Goal: Task Accomplishment & Management: Complete application form

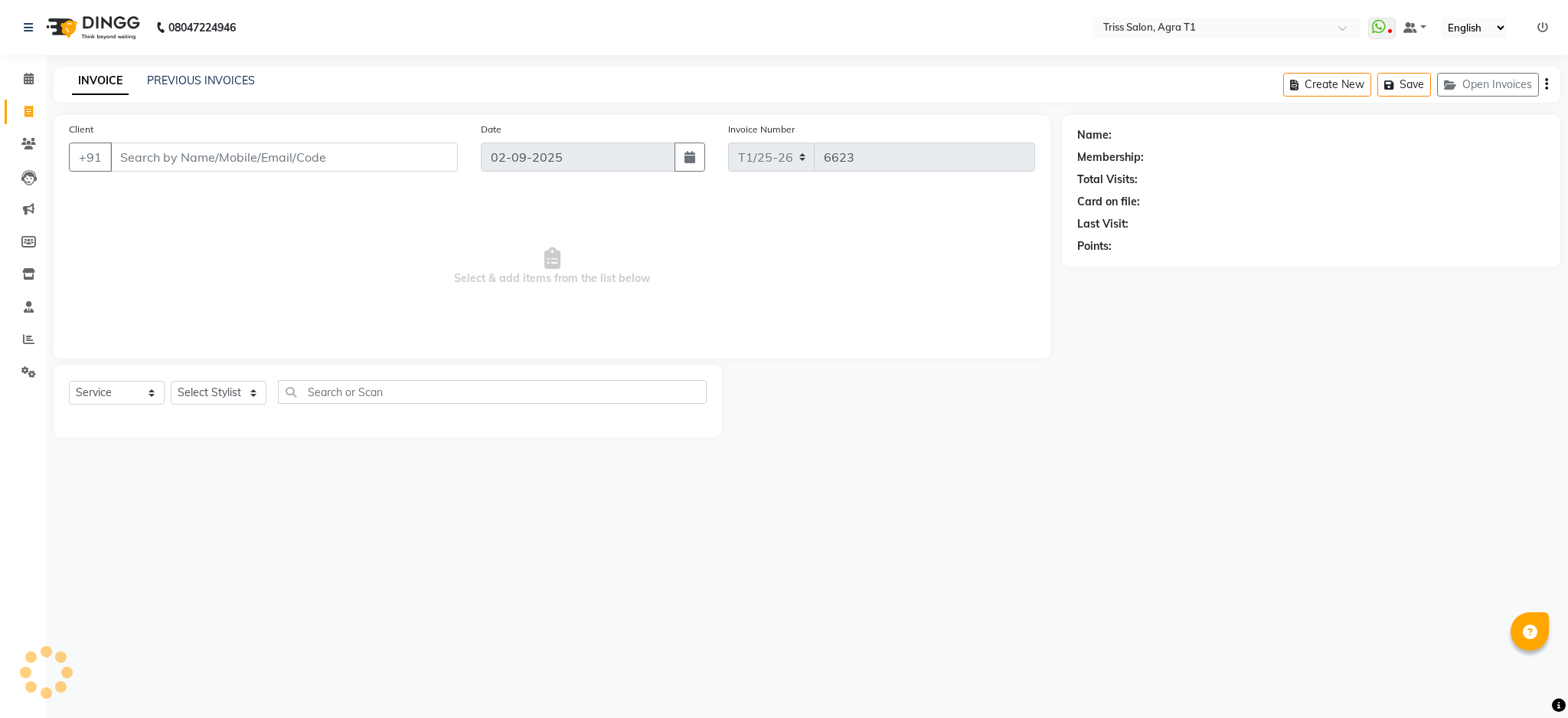
select select "service"
click at [217, 384] on select "Select Stylist [PERSON_NAME] [PERSON_NAME] [PERSON_NAME] [PERSON_NAME] [PERSON_…" at bounding box center [218, 392] width 96 height 24
select select "14689"
click at [170, 382] on select "Select Stylist [PERSON_NAME] [PERSON_NAME] [PERSON_NAME] [PERSON_NAME] [PERSON_…" at bounding box center [218, 392] width 96 height 24
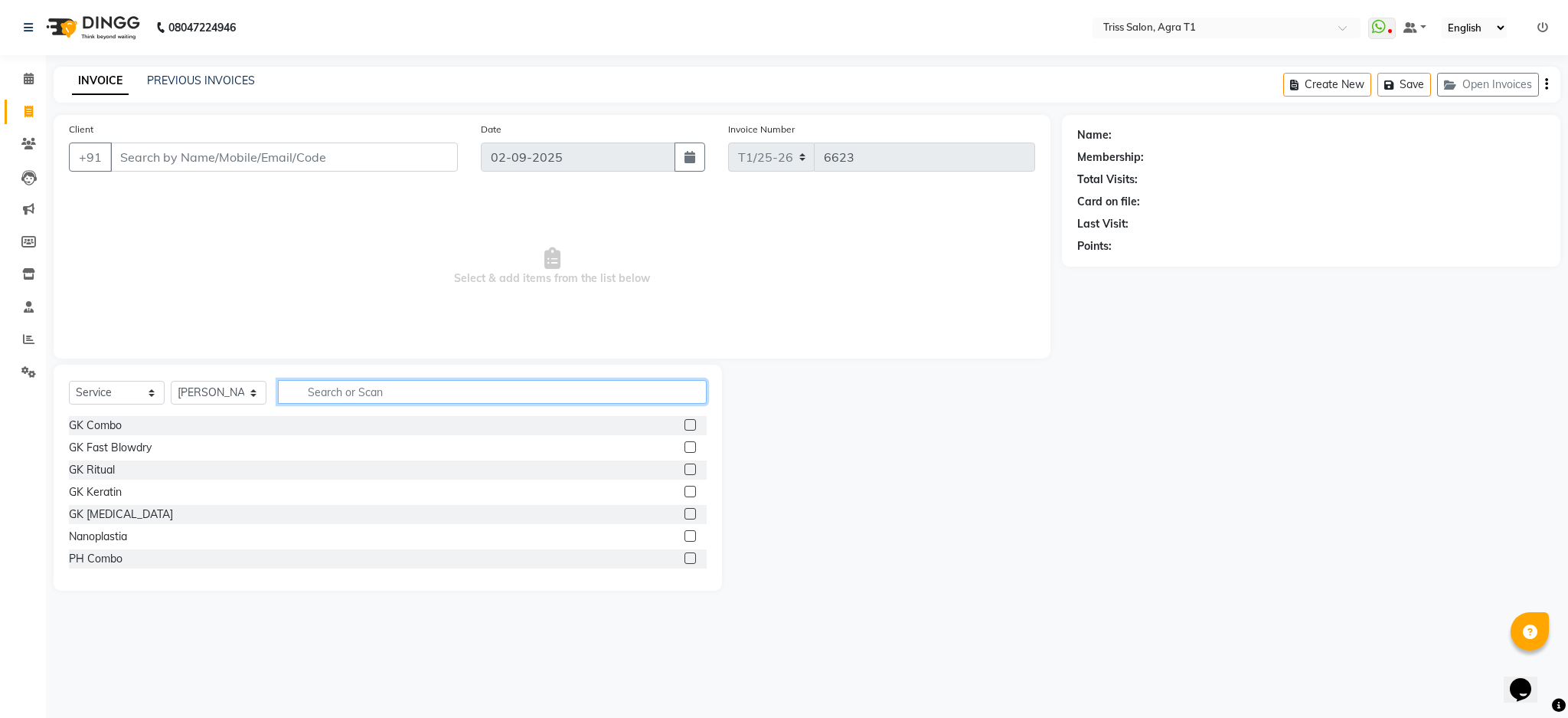
click at [351, 391] on input "text" at bounding box center [492, 392] width 429 height 24
type input "hair cut"
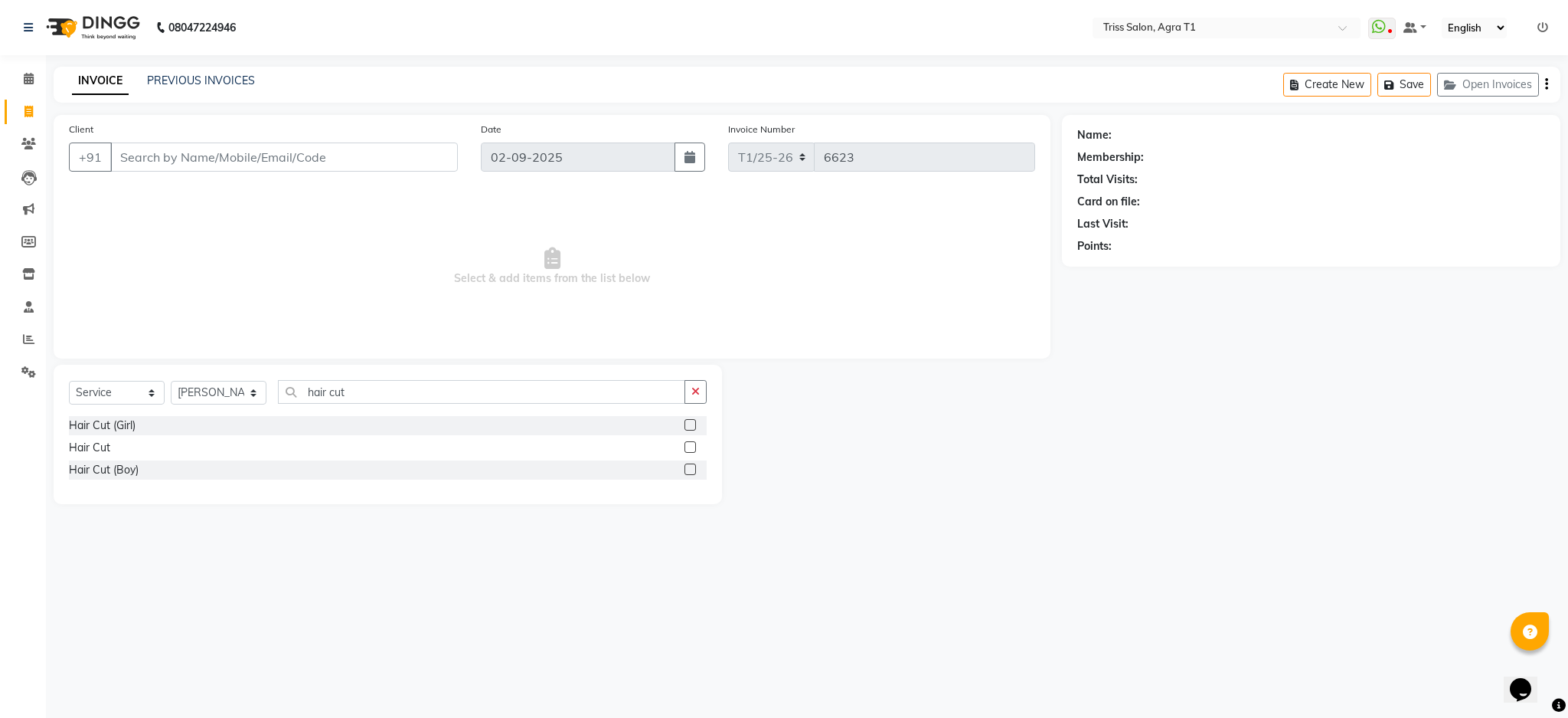
click at [691, 448] on label at bounding box center [690, 447] width 12 height 12
click at [691, 448] on input "checkbox" at bounding box center [689, 448] width 10 height 10
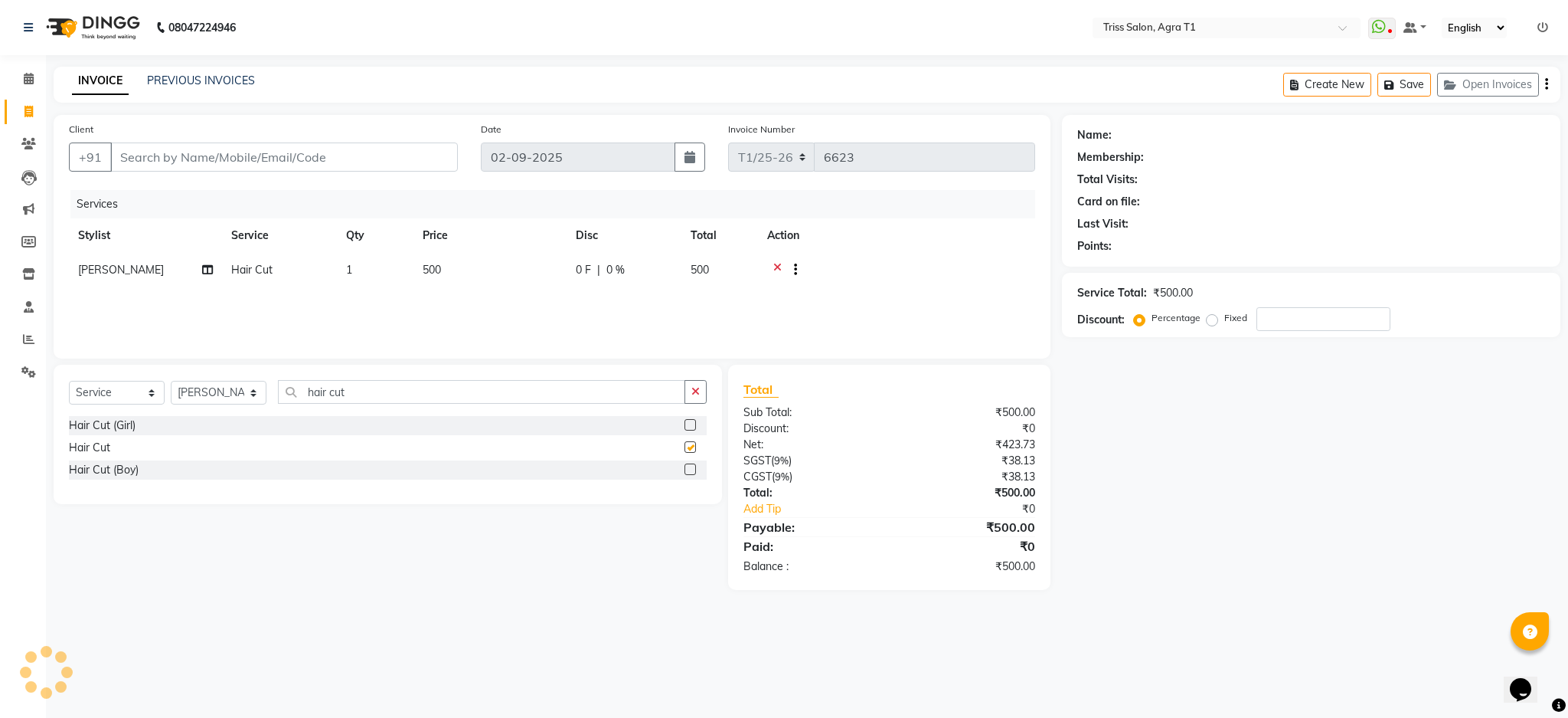
checkbox input "false"
click at [695, 391] on icon "button" at bounding box center [695, 392] width 8 height 11
type input "hair cut"
click at [692, 466] on label at bounding box center [690, 468] width 12 height 12
click at [692, 466] on input "checkbox" at bounding box center [689, 469] width 10 height 10
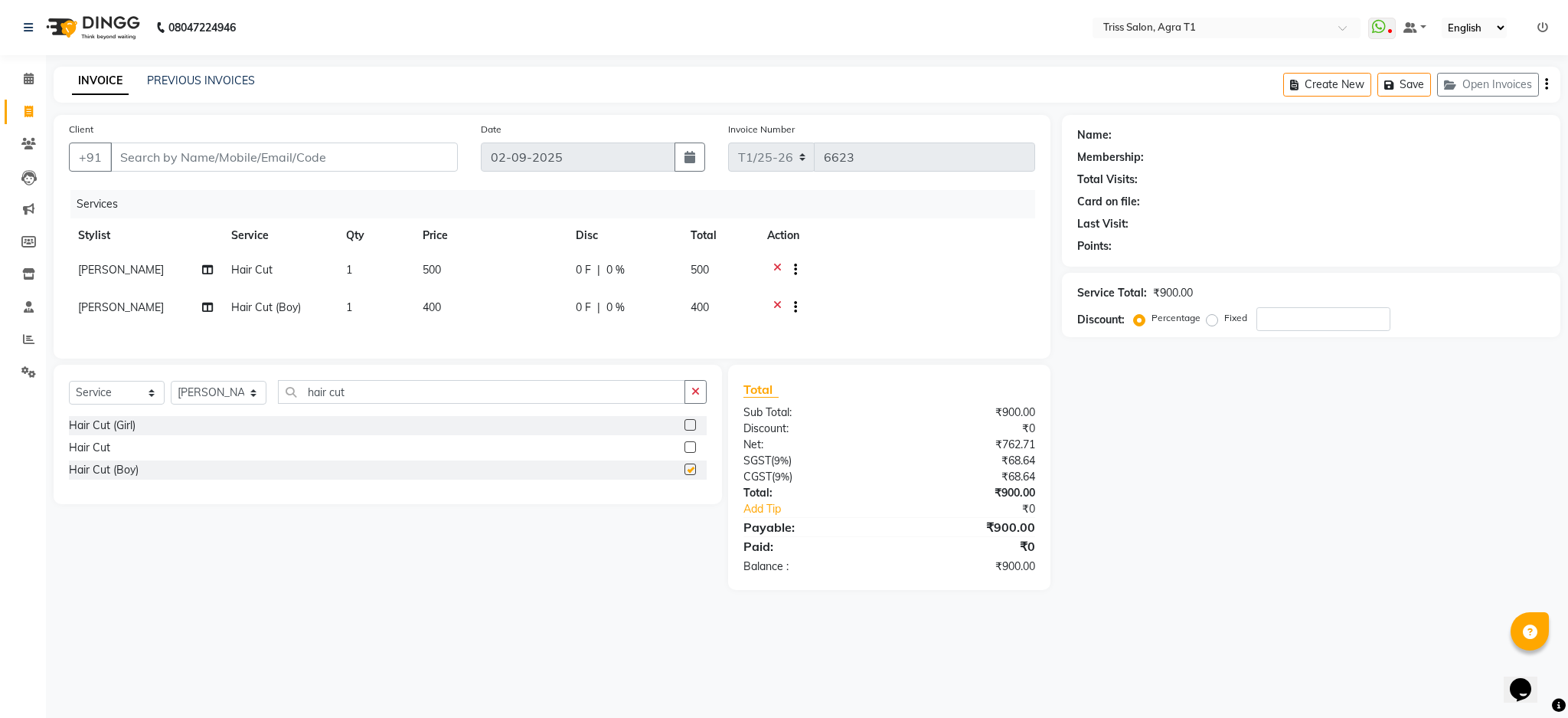
checkbox input "false"
click at [222, 154] on input "Client" at bounding box center [284, 157] width 348 height 29
type input "8"
type input "0"
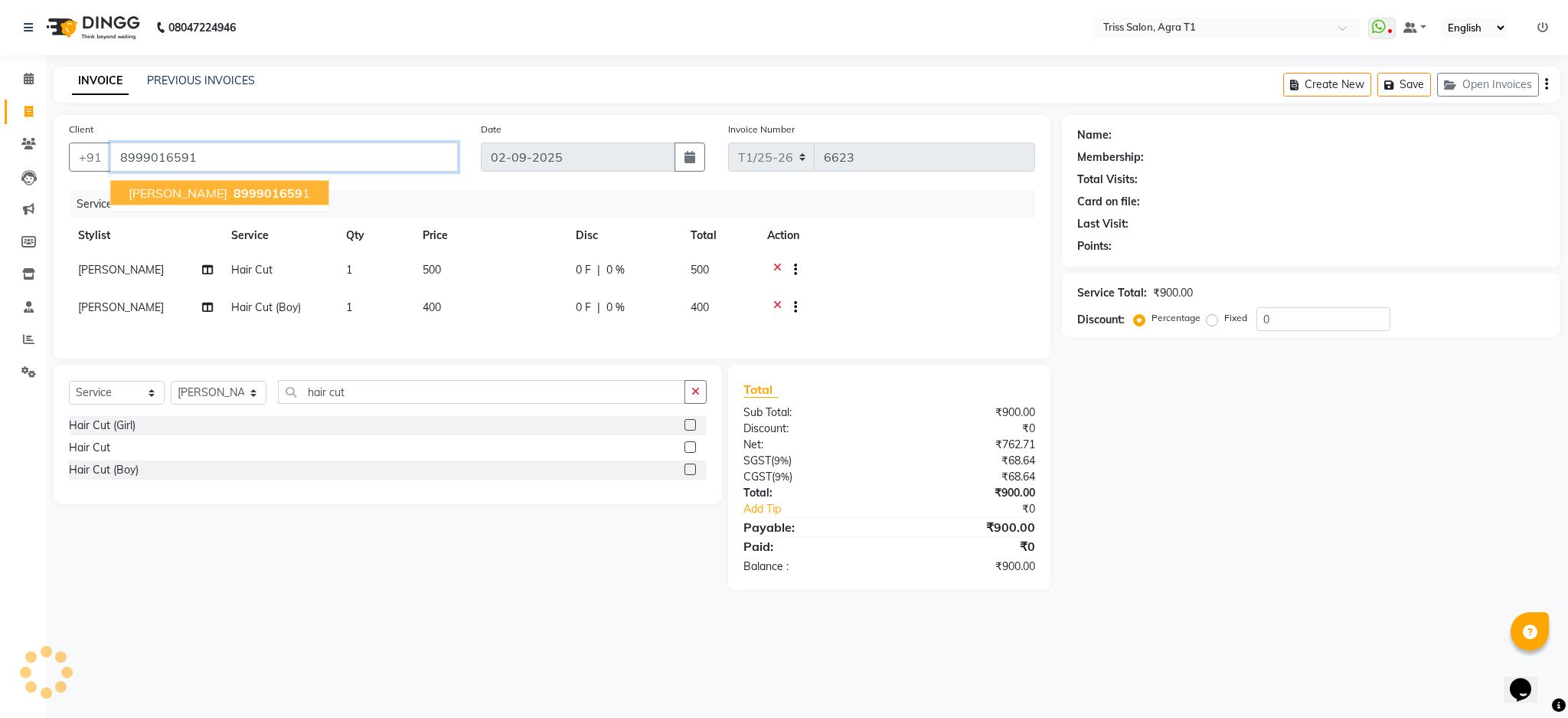
type input "8999016591"
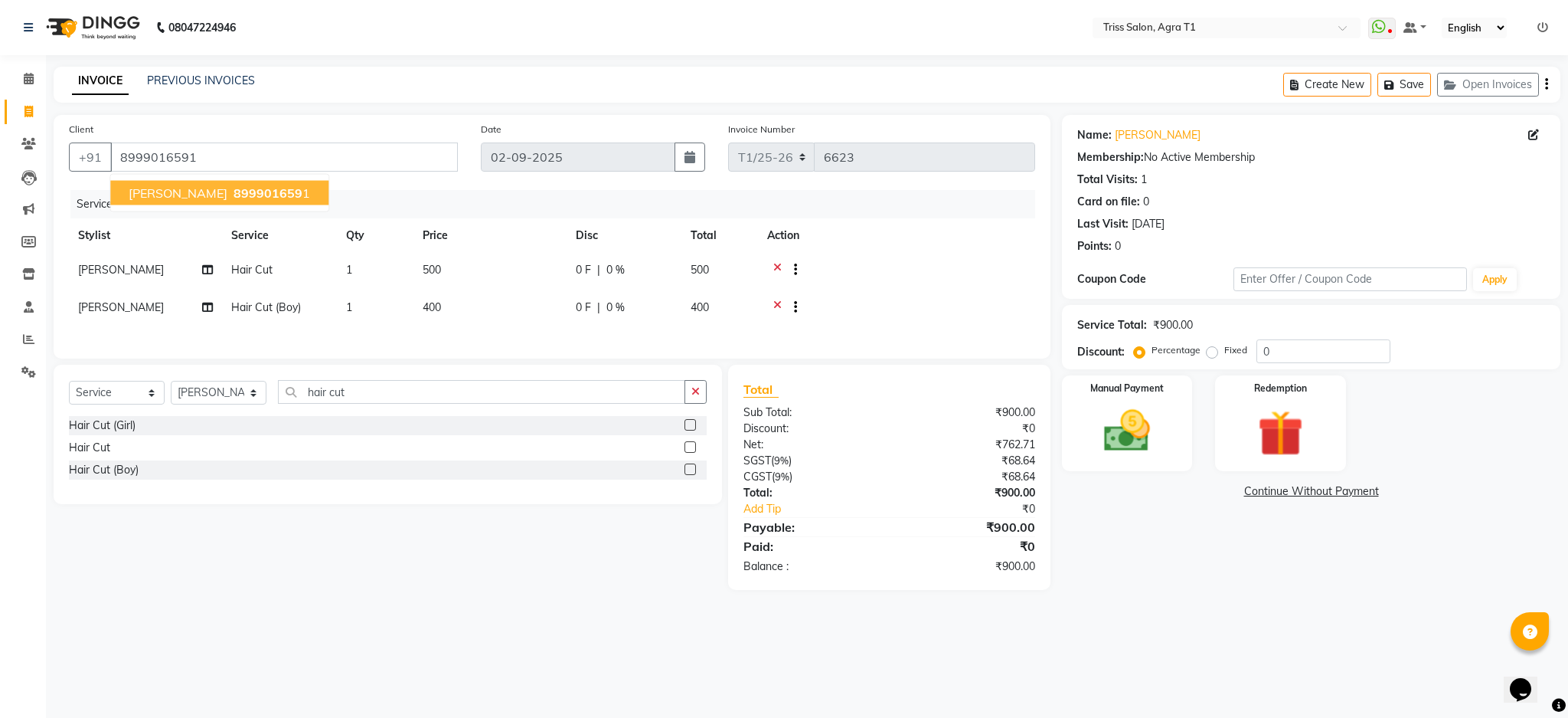
click at [233, 194] on span "899901659" at bounding box center [268, 193] width 69 height 15
click at [1129, 435] on img at bounding box center [1127, 431] width 75 height 53
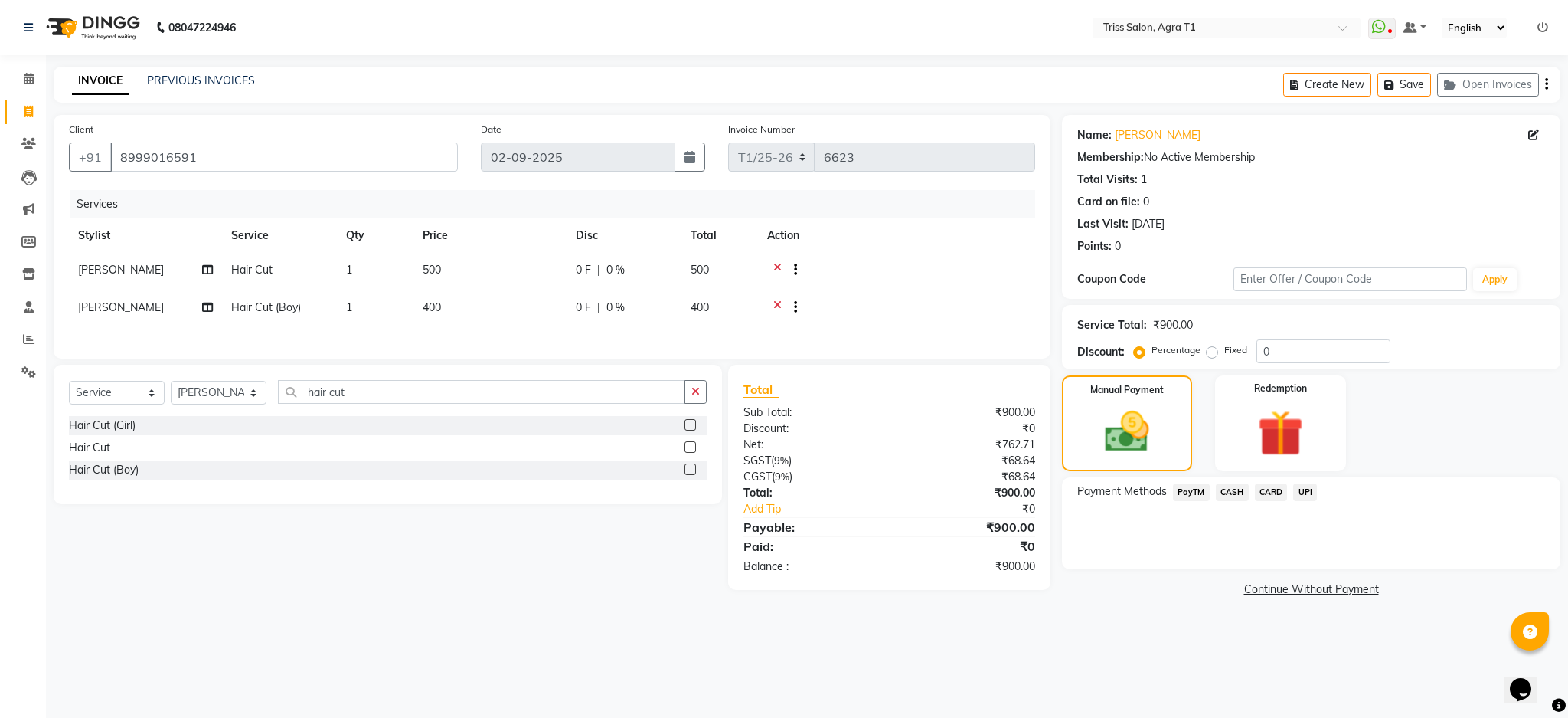
click at [1312, 495] on span "UPI" at bounding box center [1305, 491] width 24 height 18
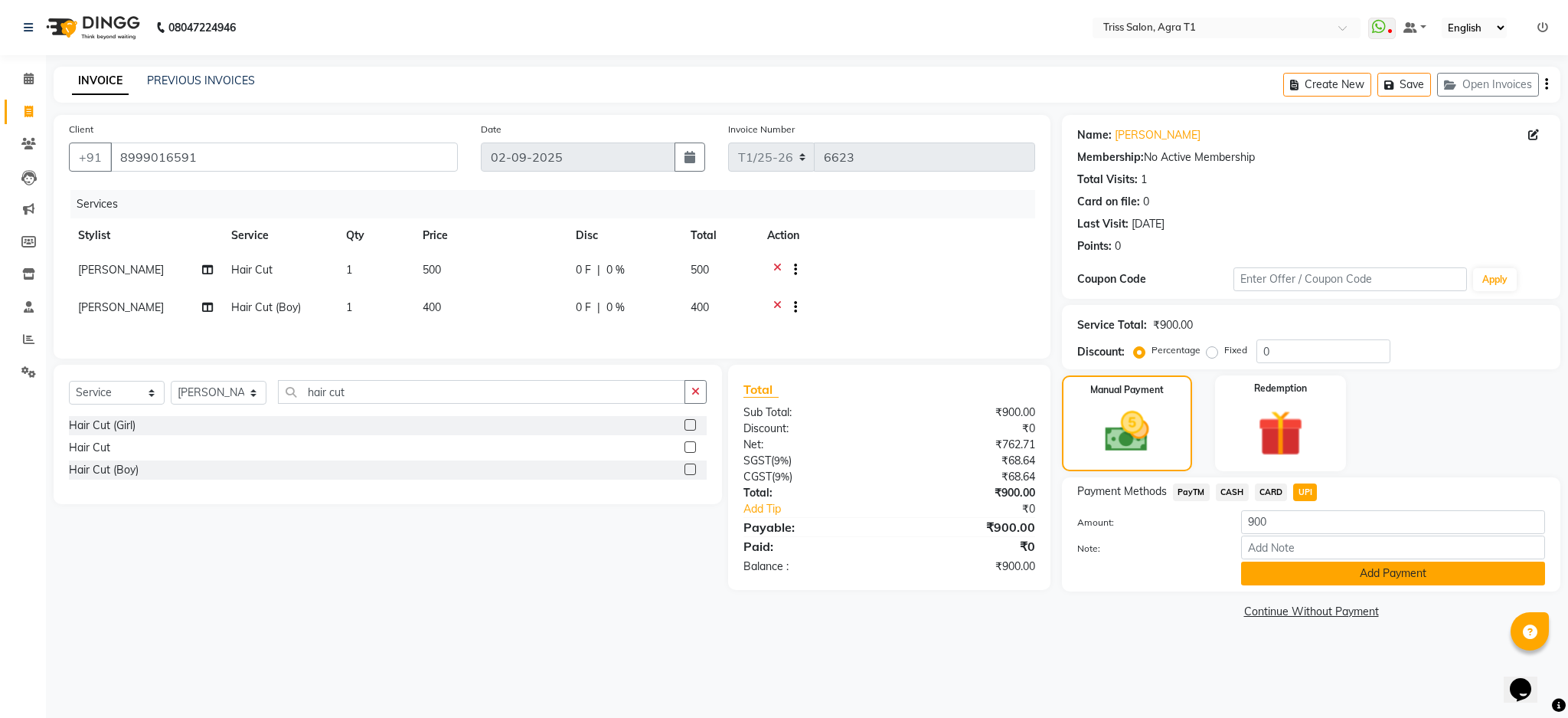
click at [1377, 573] on button "Add Payment" at bounding box center [1393, 573] width 304 height 24
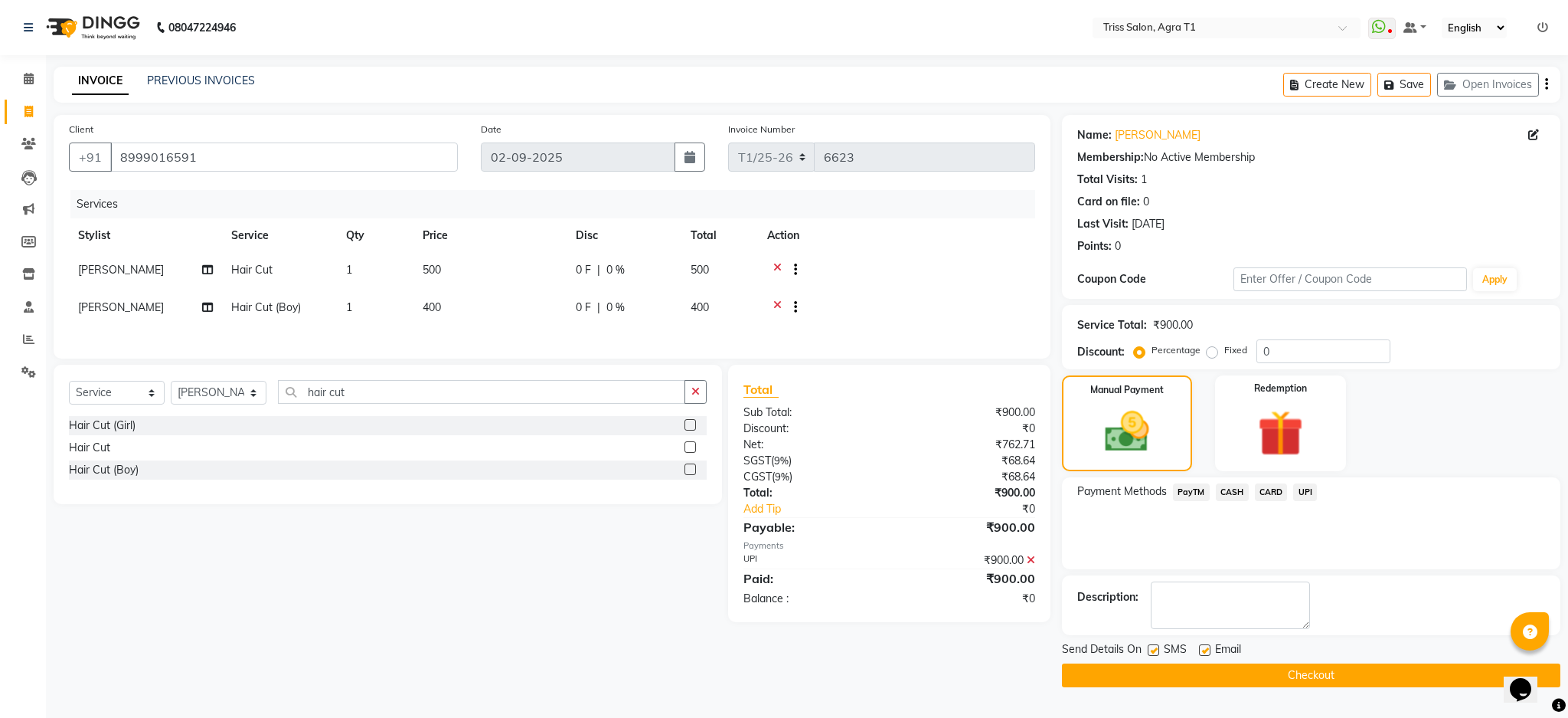
click at [1370, 681] on button "Checkout" at bounding box center [1311, 675] width 498 height 24
